Goal: Transaction & Acquisition: Download file/media

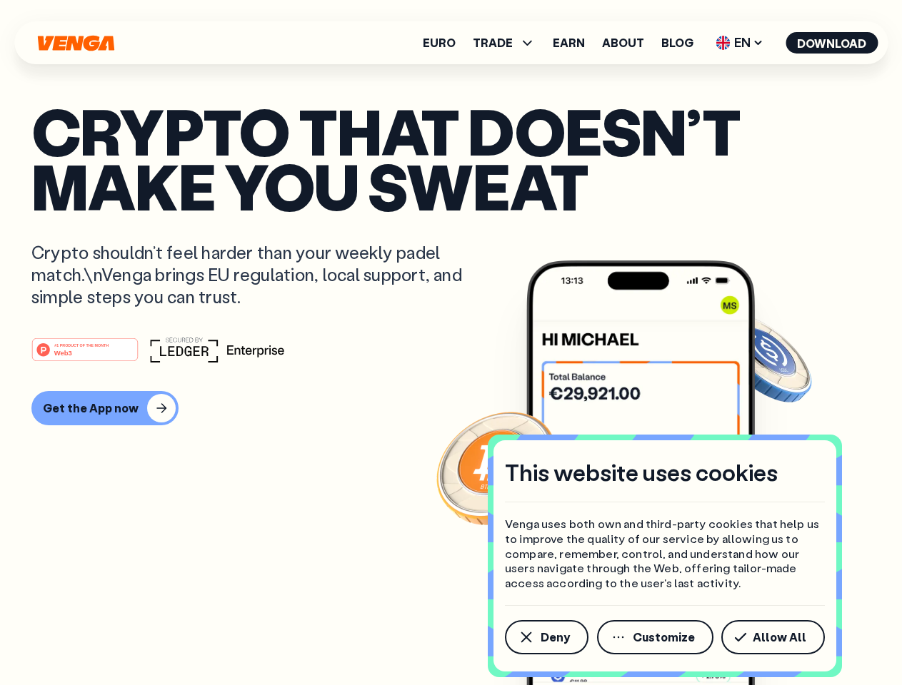
click at [450, 343] on div "#1 PRODUCT OF THE MONTH Web3" at bounding box center [450, 350] width 839 height 26
click at [545, 638] on span "Deny" at bounding box center [554, 637] width 29 height 11
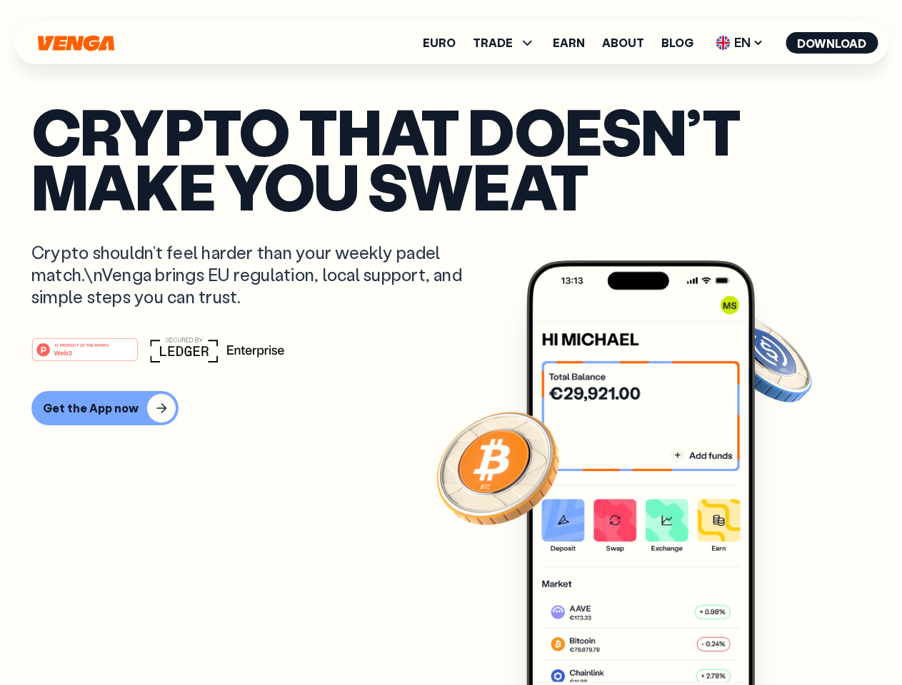
click at [656, 638] on img at bounding box center [640, 500] width 228 height 478
click at [775, 638] on article "Crypto that doesn’t make you sweat Crypto shouldn’t feel harder than your weekl…" at bounding box center [450, 371] width 839 height 535
click at [508, 43] on span "TRADE" at bounding box center [493, 42] width 40 height 11
click at [740, 43] on span "EN" at bounding box center [739, 42] width 58 height 23
click at [832, 43] on button "Download" at bounding box center [831, 42] width 92 height 21
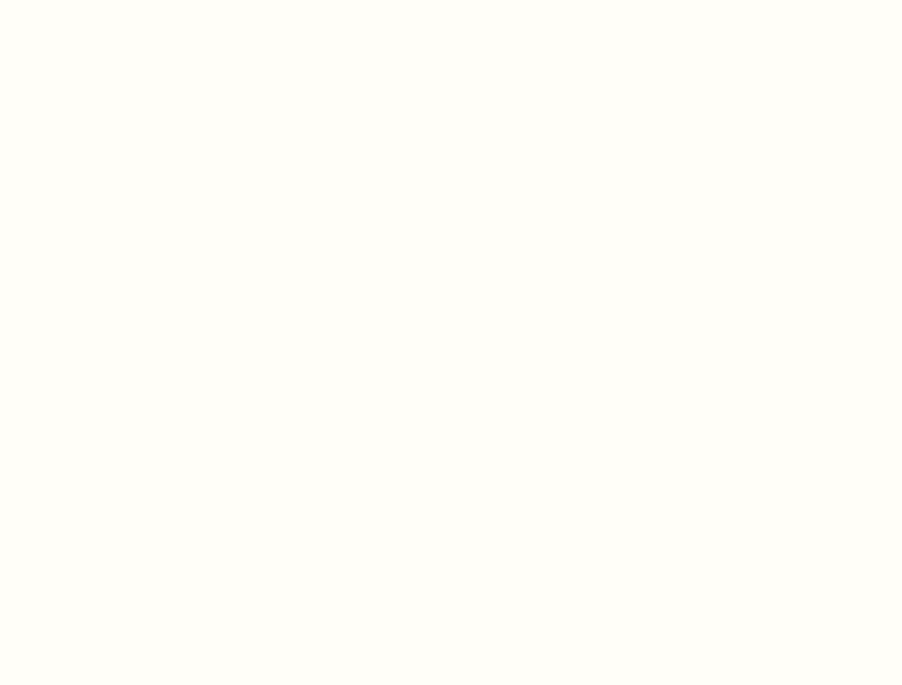
click at [103, 0] on html "This website uses cookies Venga uses both own and third-party cookies that help…" at bounding box center [451, 0] width 902 height 0
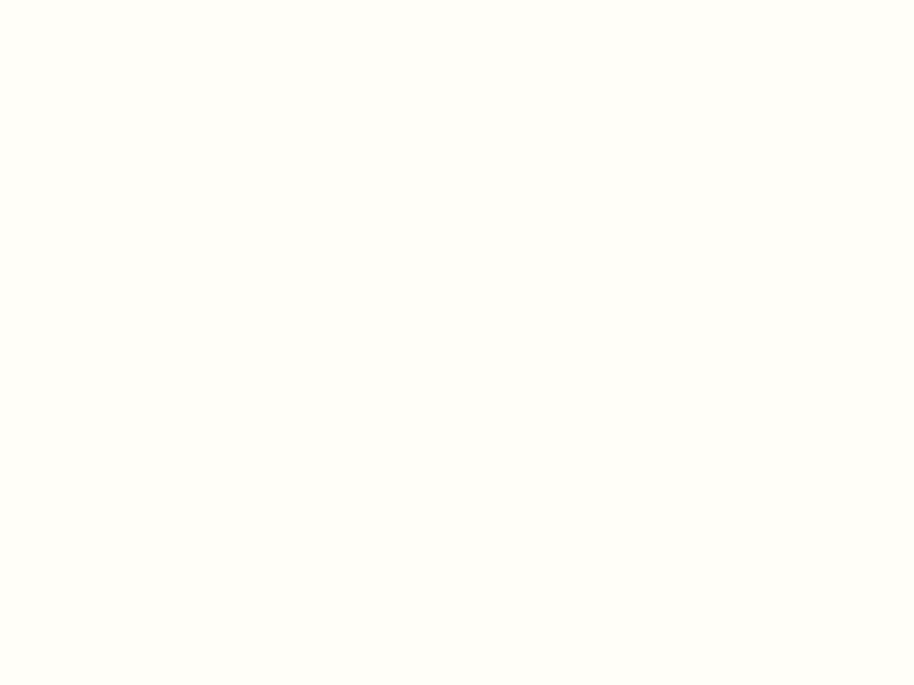
click at [87, 0] on html "This website uses cookies Venga uses both own and third-party cookies that help…" at bounding box center [457, 0] width 914 height 0
